Goal: Information Seeking & Learning: Learn about a topic

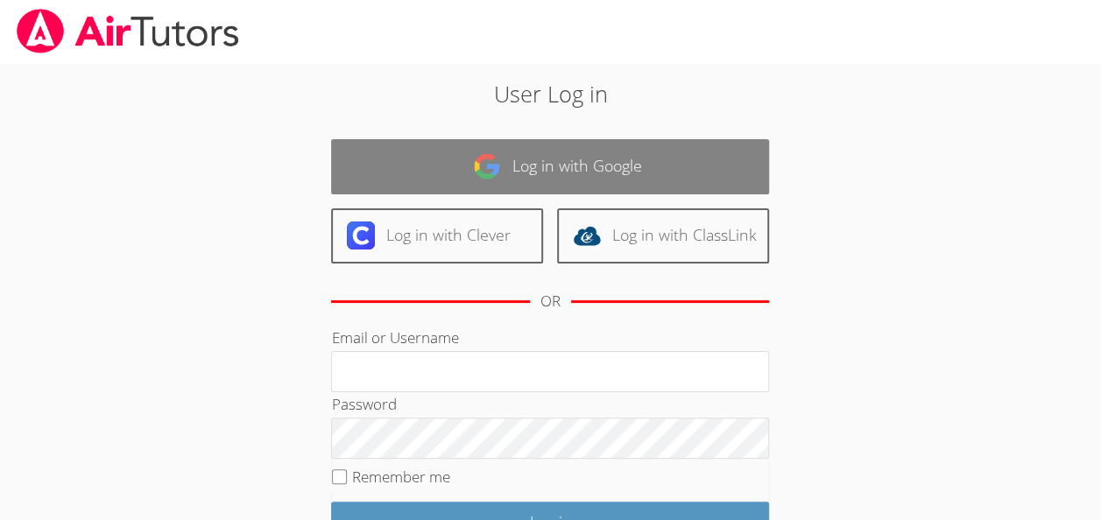
click at [532, 156] on link "Log in with Google" at bounding box center [550, 166] width 438 height 55
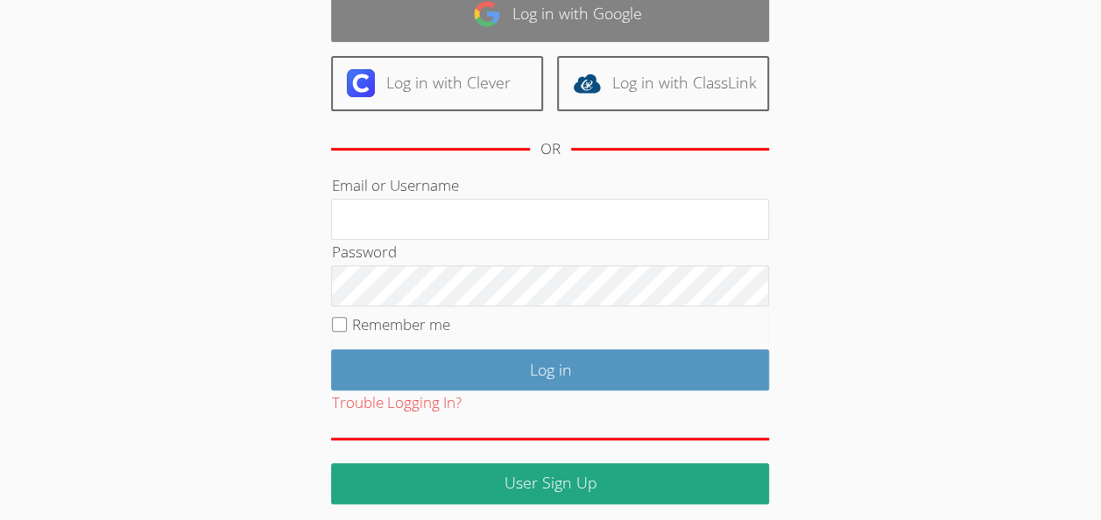
scroll to position [158, 0]
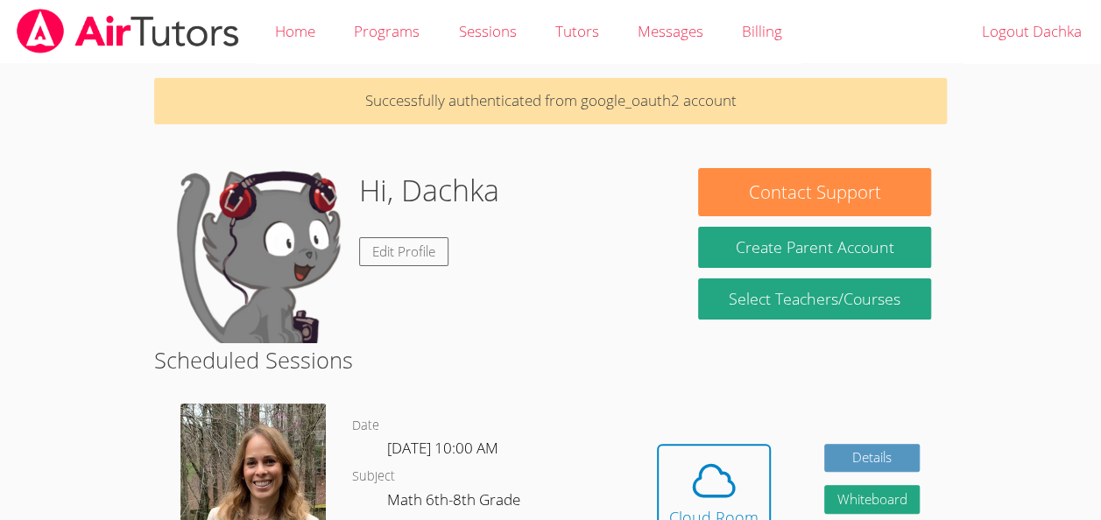
click at [576, 497] on dl "Date Thu Sep 18, 10:00 AM Subject Math 6th-8th Grade Phone Request Tutor Number" at bounding box center [491, 506] width 278 height 182
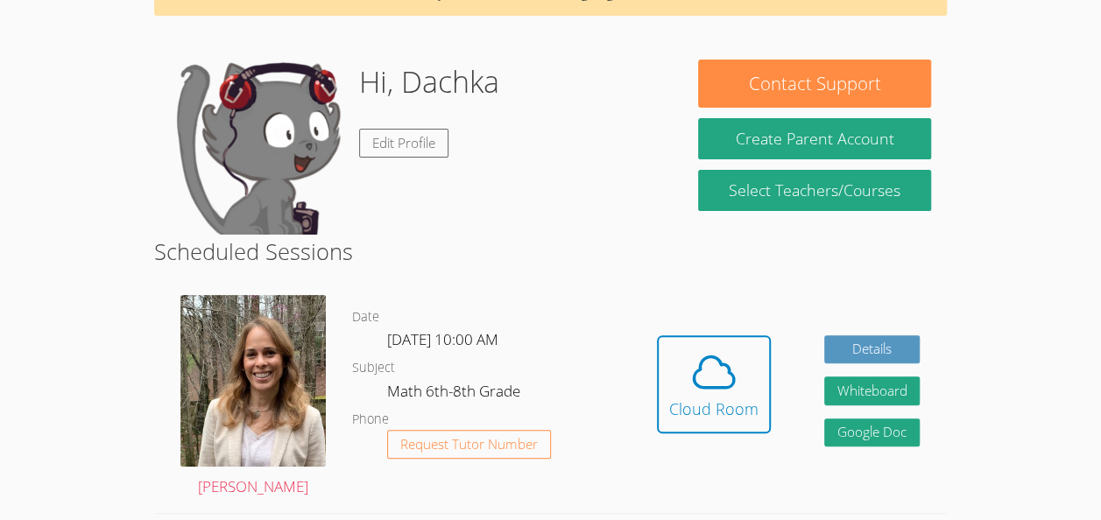
scroll to position [46, 0]
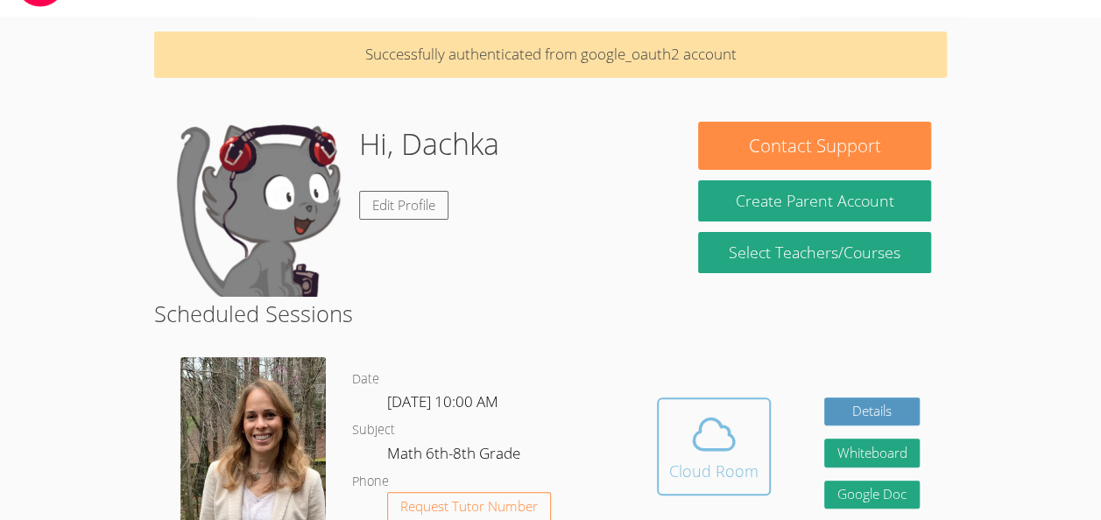
click at [737, 433] on span at bounding box center [713, 434] width 89 height 49
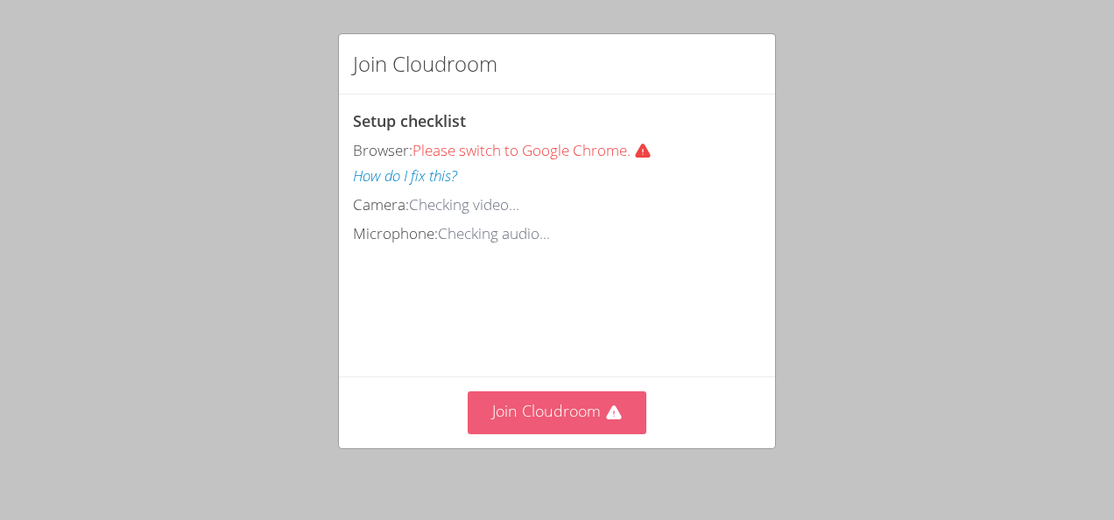
click at [579, 412] on button "Join Cloudroom" at bounding box center [557, 412] width 179 height 43
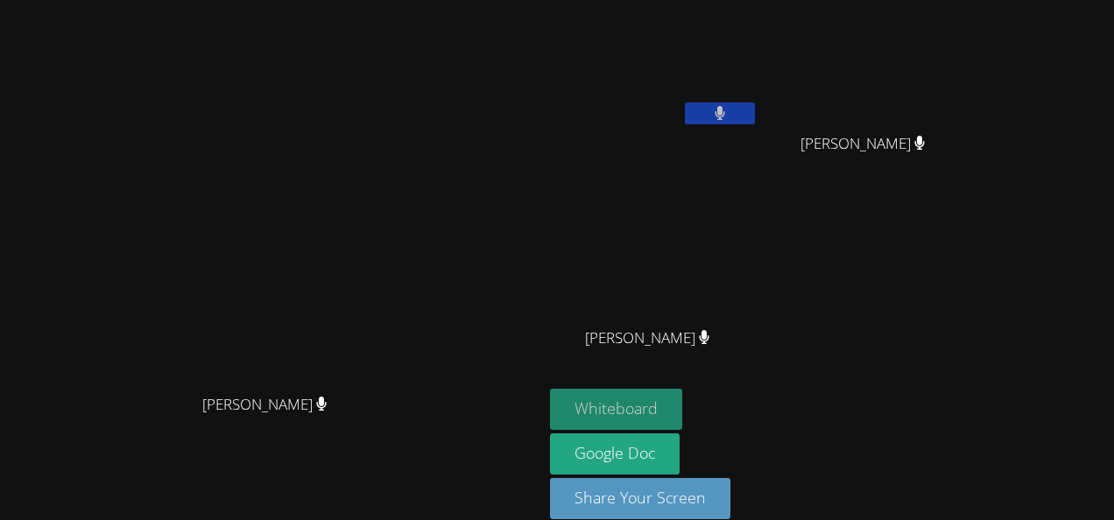
click at [682, 414] on button "Whiteboard" at bounding box center [616, 409] width 132 height 41
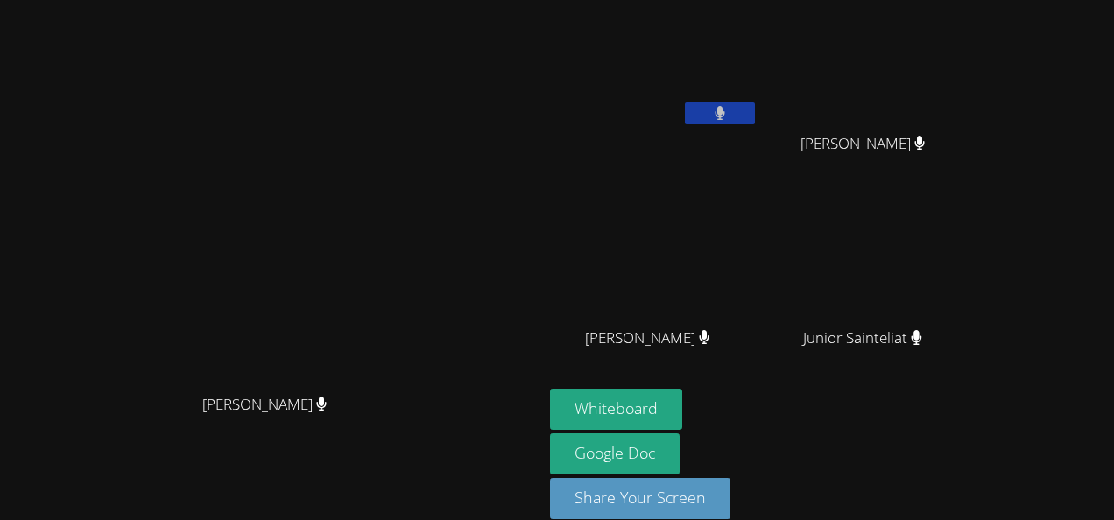
click at [403, 333] on video at bounding box center [271, 237] width 263 height 298
click at [682, 404] on button "Whiteboard" at bounding box center [616, 409] width 132 height 41
click at [682, 405] on button "Whiteboard" at bounding box center [616, 409] width 132 height 41
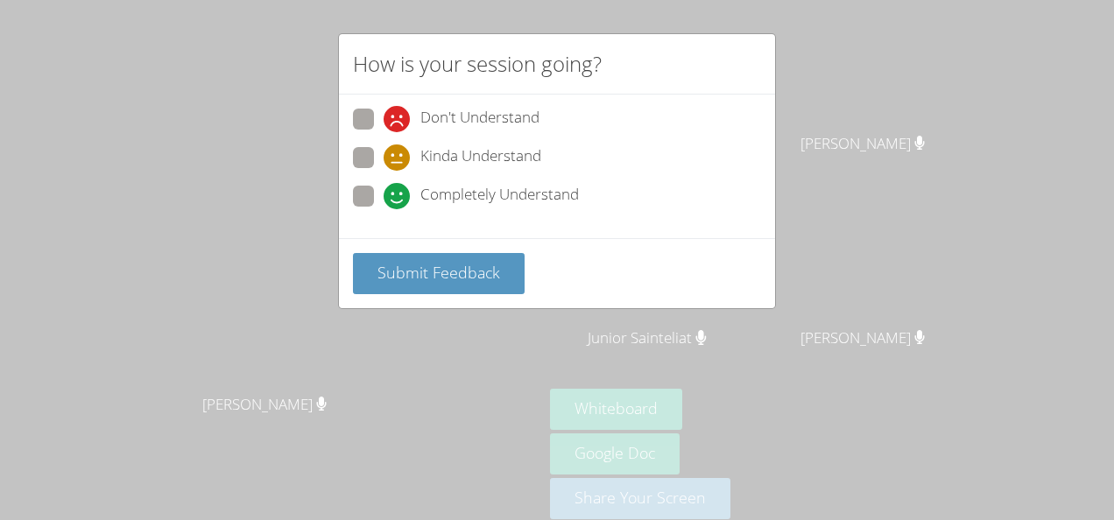
click at [503, 179] on div "Don't Understand Kinda Understand Completely Understand" at bounding box center [557, 163] width 408 height 109
click at [503, 196] on span "Completely Understand" at bounding box center [499, 196] width 158 height 26
click at [398, 196] on input "Completely Understand" at bounding box center [390, 193] width 15 height 15
radio input "true"
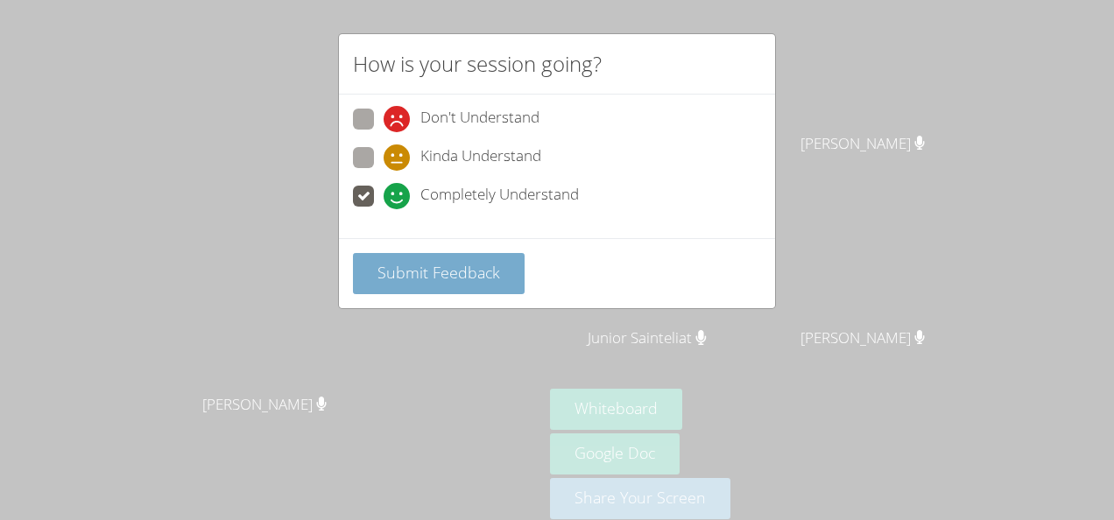
click at [463, 270] on span "Submit Feedback" at bounding box center [438, 272] width 123 height 21
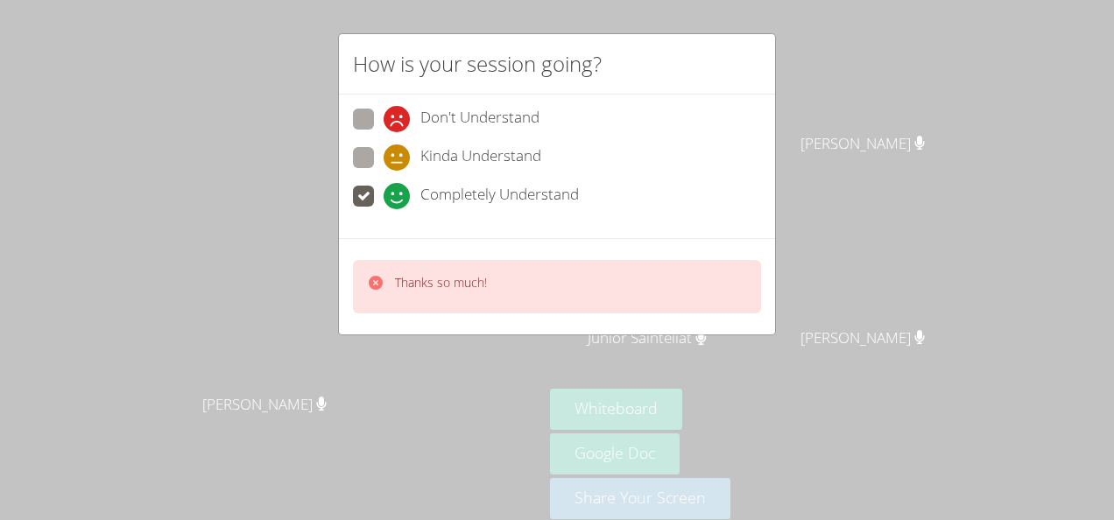
click at [375, 278] on icon at bounding box center [376, 283] width 14 height 14
click at [445, 123] on span "Don't Understand" at bounding box center [479, 119] width 119 height 26
click at [398, 123] on input "Don't Understand" at bounding box center [390, 116] width 15 height 15
radio input "true"
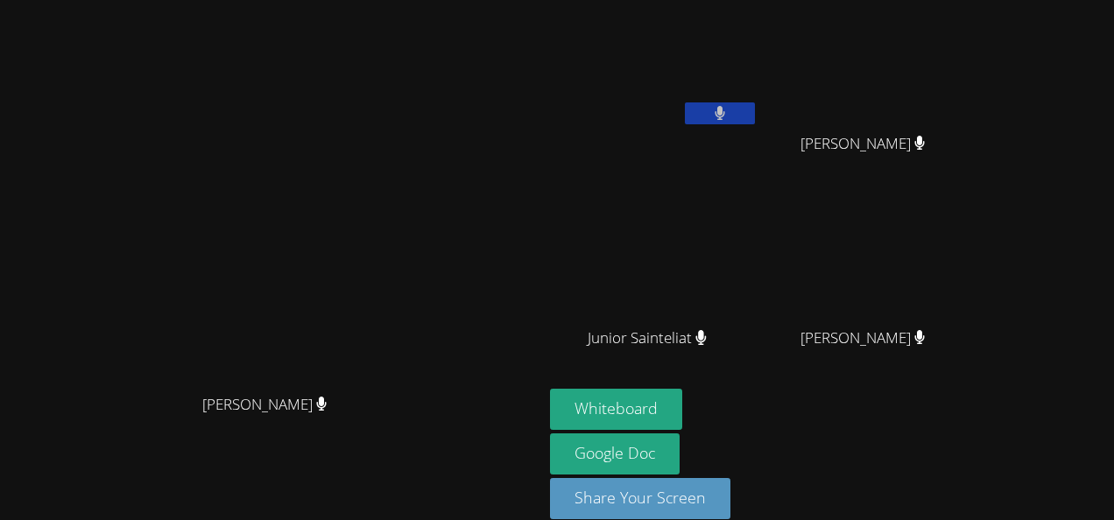
click at [387, 327] on video at bounding box center [271, 237] width 263 height 298
drag, startPoint x: 387, startPoint y: 327, endPoint x: 375, endPoint y: 354, distance: 29.0
click at [375, 354] on video at bounding box center [271, 237] width 263 height 298
